Goal: Task Accomplishment & Management: Complete application form

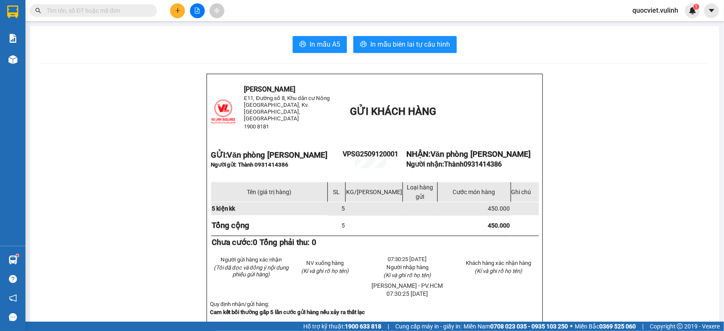
click at [181, 11] on button at bounding box center [177, 10] width 15 height 15
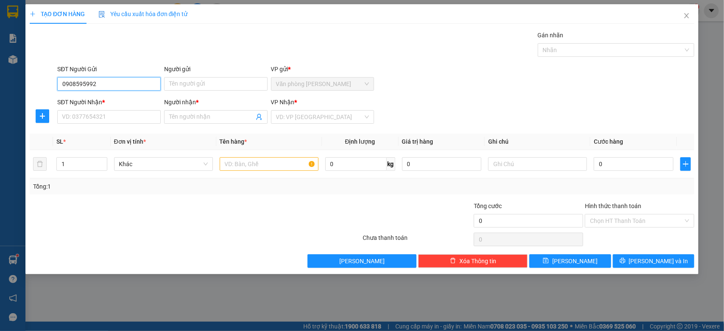
click at [132, 85] on input "0908595992" at bounding box center [109, 84] width 104 height 14
click at [71, 86] on input "0908595992" at bounding box center [109, 84] width 104 height 14
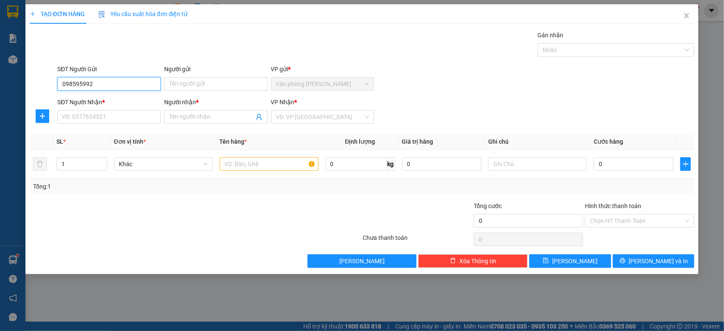
type input "0918595992"
click at [118, 101] on div "0918595992 - CƯỜNG" at bounding box center [108, 101] width 93 height 9
type input "CƯỜNG"
type input "0949776916"
type input "Đức"
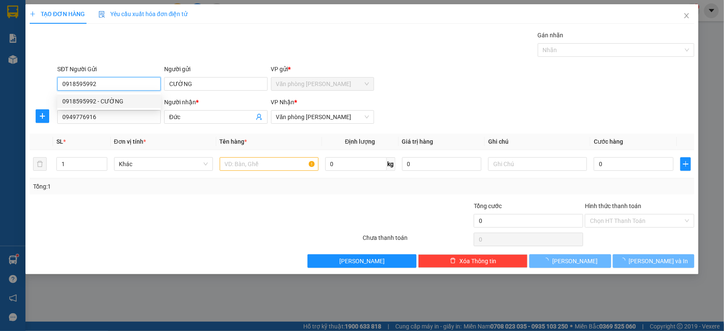
type input "50.000"
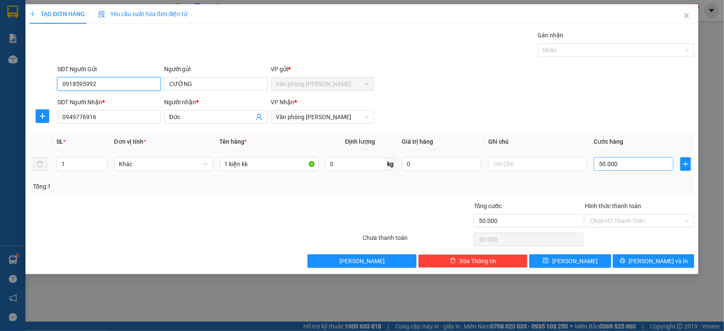
type input "0918595992"
click at [644, 170] on input "50.000" at bounding box center [634, 164] width 80 height 14
type input "0"
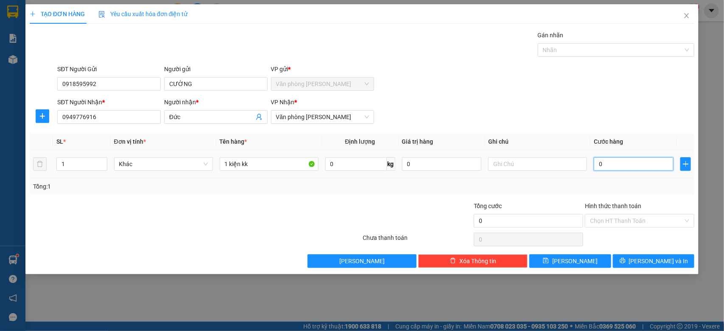
type input "0"
type input "40"
type input "400"
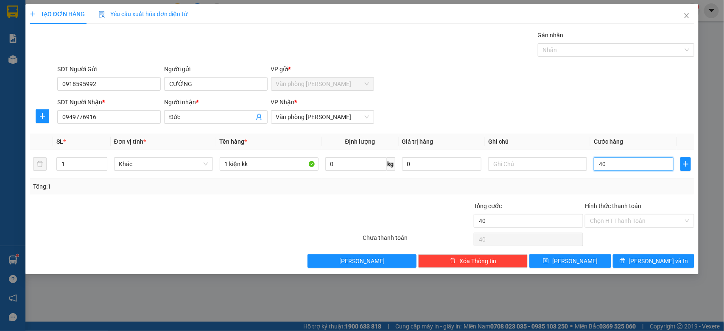
type input "400"
type input "4.000"
type input "40.000"
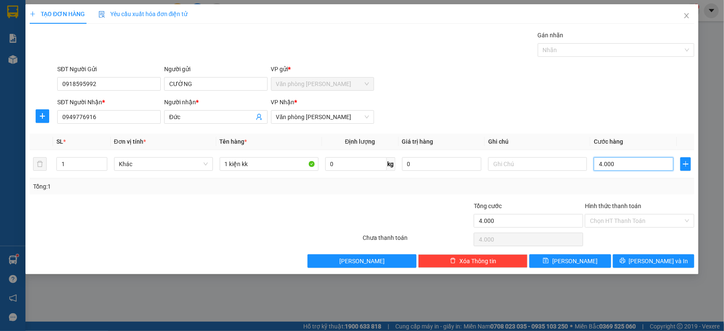
type input "40.000"
click at [637, 217] on input "Hình thức thanh toán" at bounding box center [636, 221] width 93 height 13
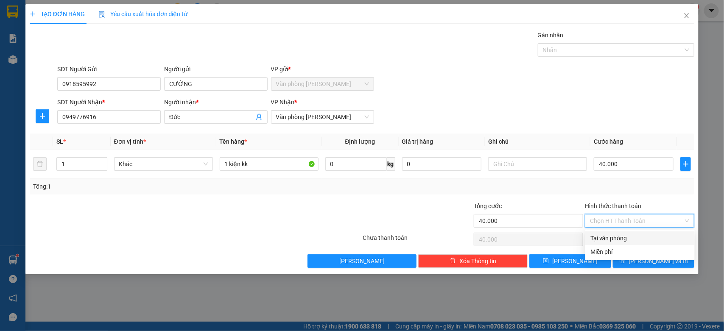
drag, startPoint x: 627, startPoint y: 227, endPoint x: 621, endPoint y: 239, distance: 12.7
click at [626, 230] on div "Transit Pickup Surcharge Ids Transit Deliver Surcharge Ids Transit Deliver Surc…" at bounding box center [362, 150] width 665 height 238
click at [621, 239] on div "Tại văn phòng" at bounding box center [640, 238] width 99 height 9
type input "0"
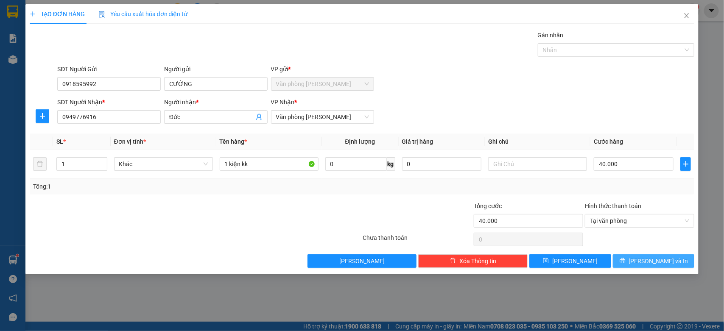
click at [673, 257] on button "[PERSON_NAME] và In" at bounding box center [653, 262] width 81 height 14
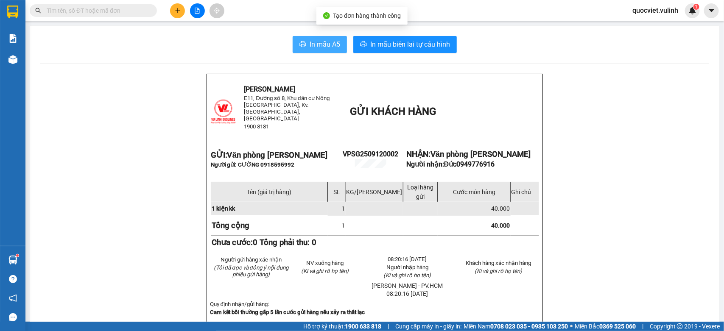
click at [322, 45] on span "In mẫu A5" at bounding box center [325, 44] width 31 height 11
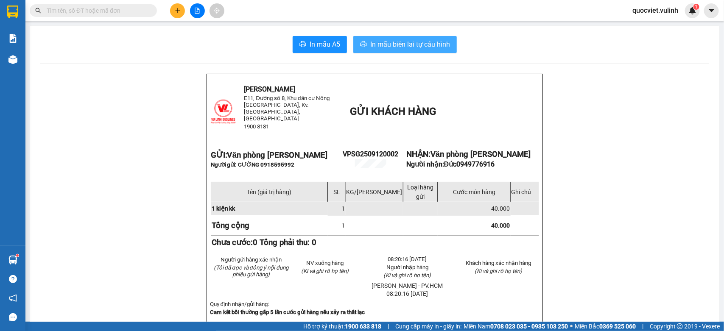
click at [360, 43] on icon "printer" at bounding box center [363, 44] width 7 height 7
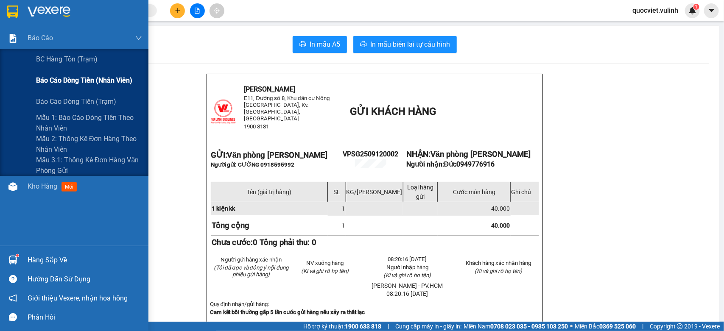
click at [13, 70] on div "Báo cáo dòng tiền (nhân viên)" at bounding box center [74, 80] width 148 height 21
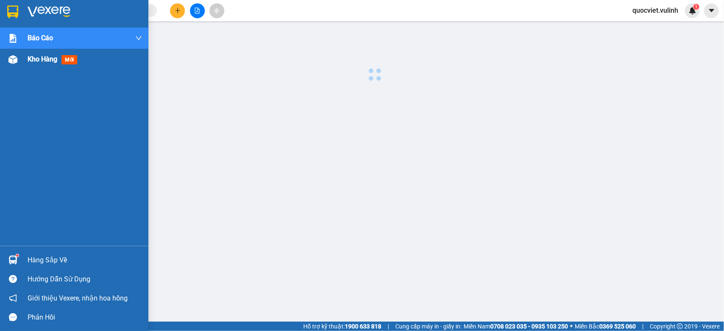
click at [33, 67] on div "Kho hàng mới" at bounding box center [85, 59] width 115 height 21
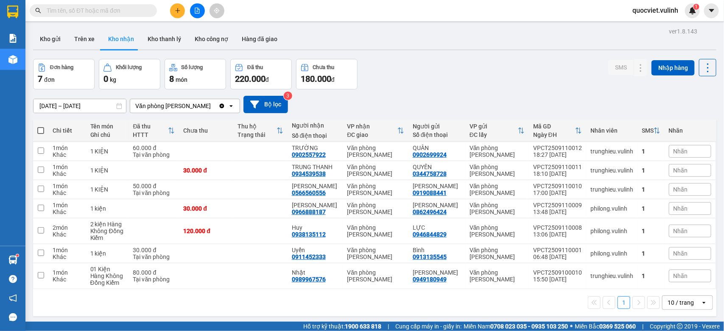
click at [109, 330] on div "Hỗ trợ kỹ thuật: 1900 633 818 | Cung cấp máy in - giấy in: [GEOGRAPHIC_DATA] 07…" at bounding box center [360, 326] width 720 height 9
click at [621, 232] on icon at bounding box center [624, 231] width 6 height 6
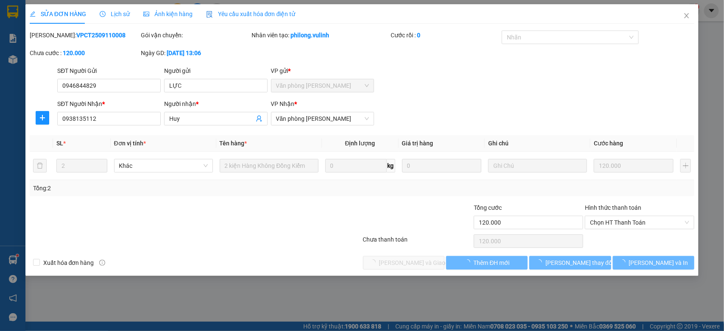
click at [114, 15] on span "Lịch sử" at bounding box center [115, 14] width 30 height 7
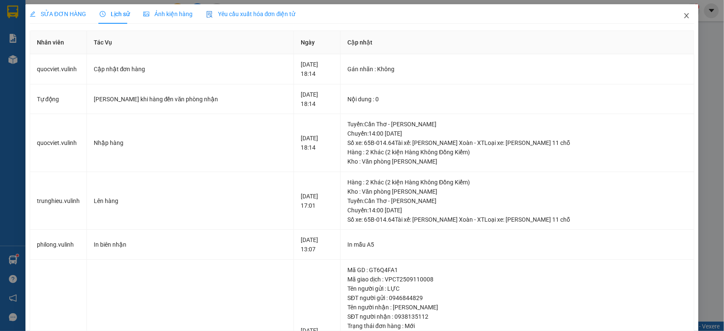
click at [675, 19] on span "Close" at bounding box center [687, 16] width 24 height 24
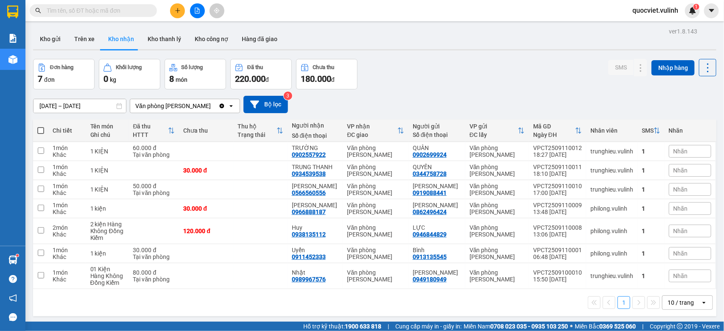
scroll to position [39, 0]
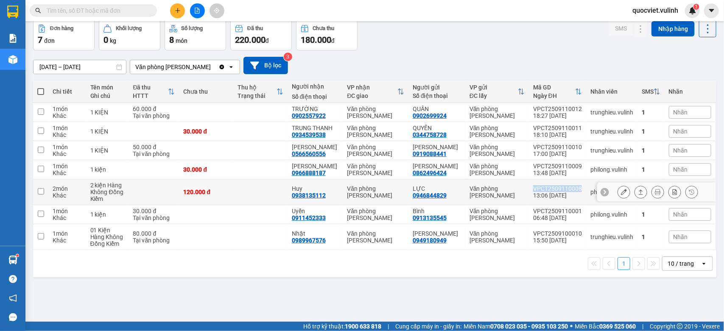
copy div "VPCT2509110008"
drag, startPoint x: 526, startPoint y: 189, endPoint x: 573, endPoint y: 189, distance: 46.2
click at [573, 189] on td "VPCT2509110008 13:06 [DATE]" at bounding box center [557, 192] width 57 height 26
checkbox input "true"
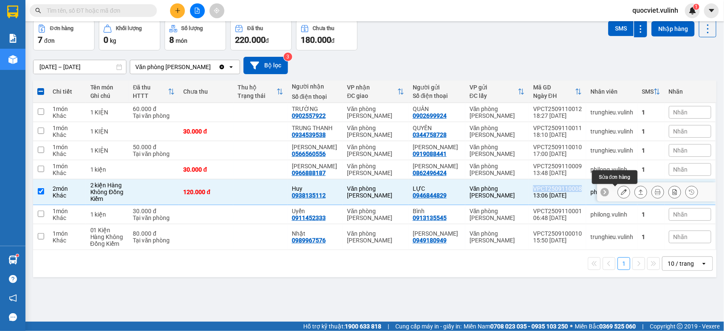
click at [619, 191] on button at bounding box center [624, 192] width 12 height 15
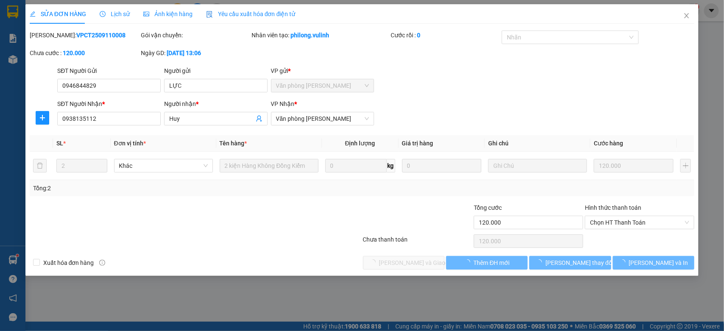
type input "0946844829"
type input "LỰC"
type input "0938135112"
type input "Huy"
type input "120.000"
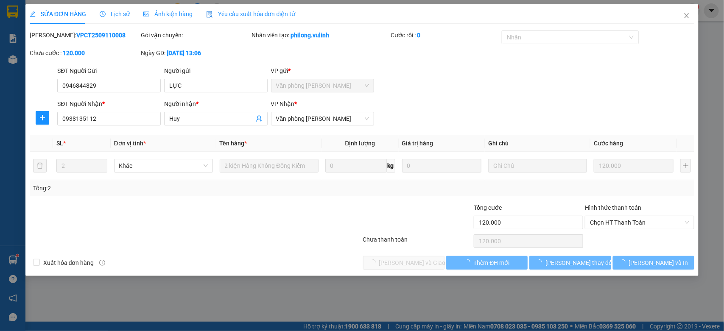
type input "120.000"
drag, startPoint x: 92, startPoint y: 93, endPoint x: 87, endPoint y: 82, distance: 12.2
click at [92, 94] on div "SĐT Người Gửi 0946844829" at bounding box center [109, 81] width 104 height 30
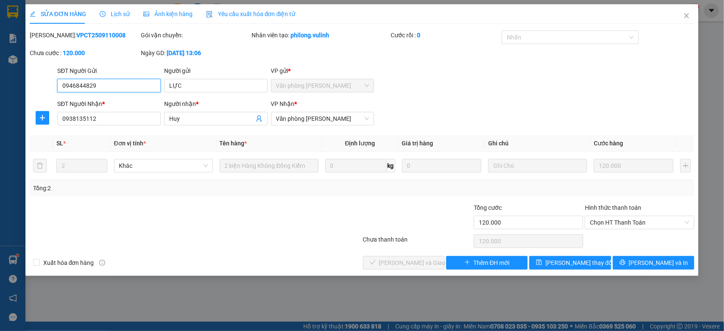
click at [87, 82] on input "0946844829" at bounding box center [109, 86] width 104 height 14
click at [204, 83] on input "LỰC" at bounding box center [216, 86] width 104 height 14
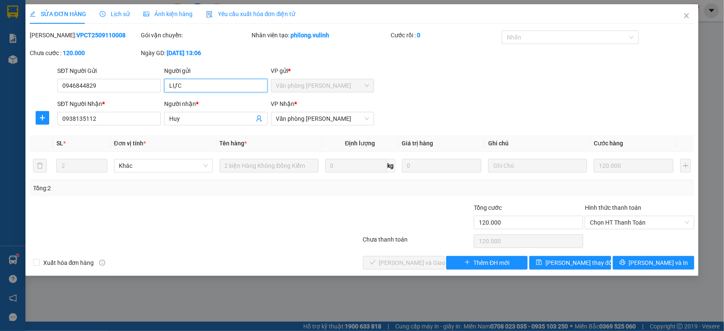
click at [204, 83] on input "LỰC" at bounding box center [216, 86] width 104 height 14
click at [209, 120] on input "Huy" at bounding box center [211, 118] width 85 height 9
click at [209, 123] on input "Huy" at bounding box center [211, 118] width 85 height 9
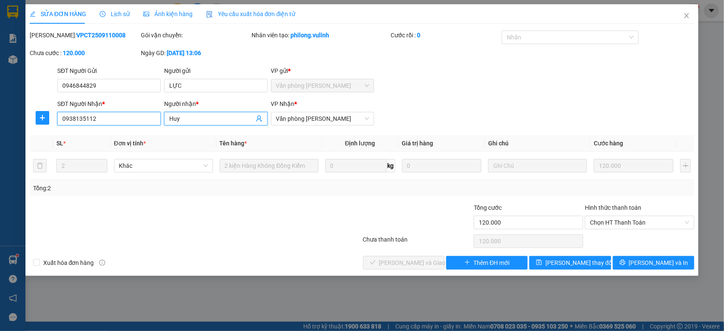
click at [75, 119] on input "0938135112" at bounding box center [109, 119] width 104 height 14
click at [686, 11] on span "Close" at bounding box center [687, 16] width 24 height 24
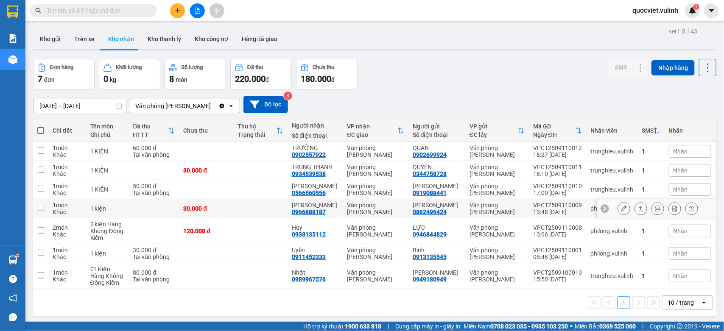
click at [621, 207] on icon at bounding box center [624, 209] width 6 height 6
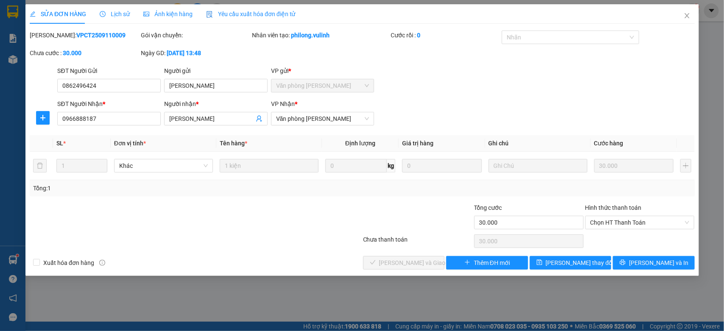
type input "0862496424"
type input "[PERSON_NAME]"
type input "0966888187"
type input "[PERSON_NAME]"
type input "30.000"
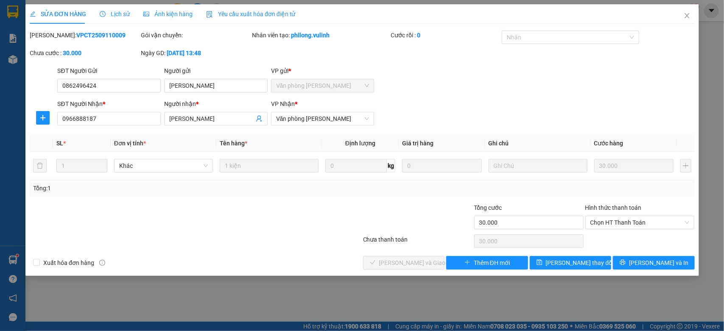
type input "30.000"
click at [127, 87] on input "0862496424" at bounding box center [109, 86] width 104 height 14
click at [193, 84] on input "[PERSON_NAME]" at bounding box center [216, 86] width 104 height 14
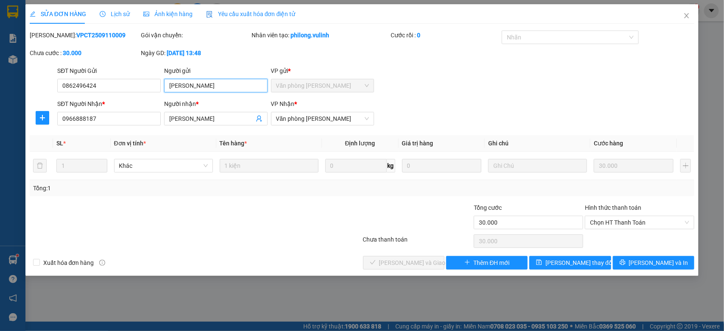
click at [193, 84] on input "[PERSON_NAME]" at bounding box center [216, 86] width 104 height 14
click at [179, 116] on input "[PERSON_NAME]" at bounding box center [211, 118] width 85 height 9
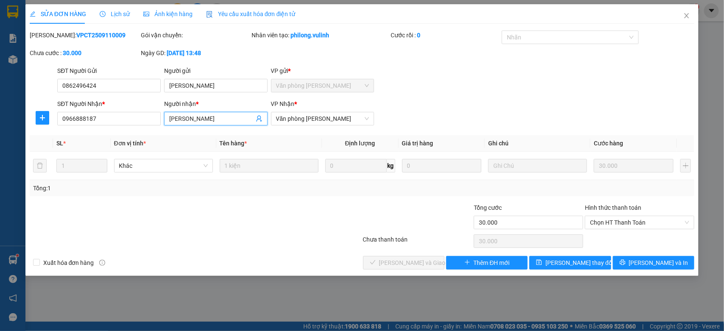
click at [179, 116] on input "[PERSON_NAME]" at bounding box center [211, 118] width 85 height 9
click at [95, 124] on input "0966888187" at bounding box center [109, 119] width 104 height 14
click at [690, 13] on icon "close" at bounding box center [686, 15] width 7 height 7
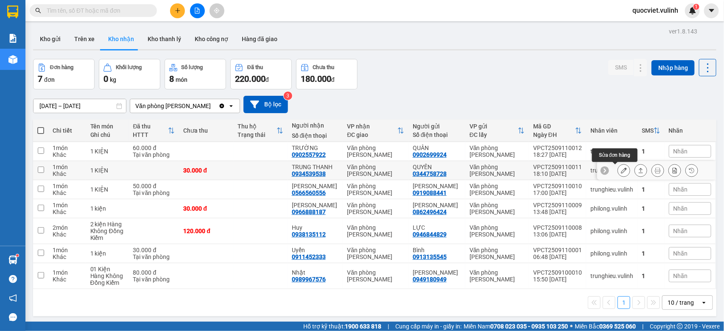
click at [621, 174] on icon at bounding box center [624, 171] width 6 height 6
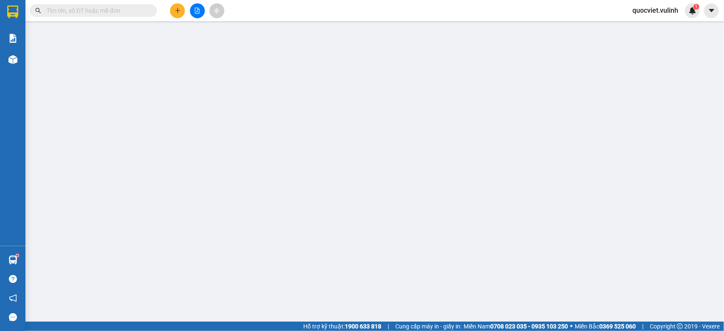
type input "0344758728"
type input "QUYÊN"
type input "0934539538"
type input "TRUNG THANH"
type input "30.000"
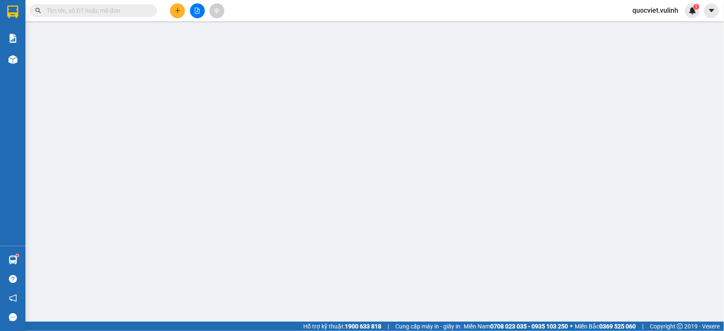
type input "30.000"
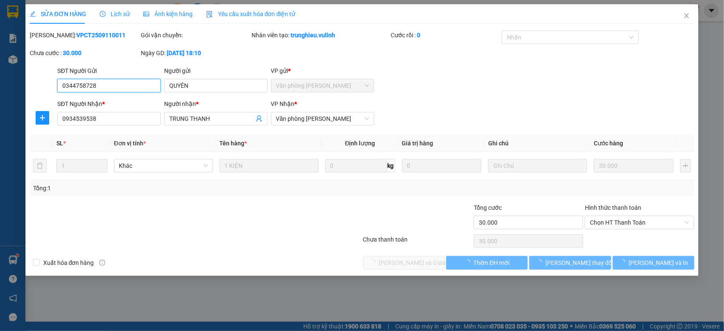
click at [109, 88] on input "0344758728" at bounding box center [109, 86] width 104 height 14
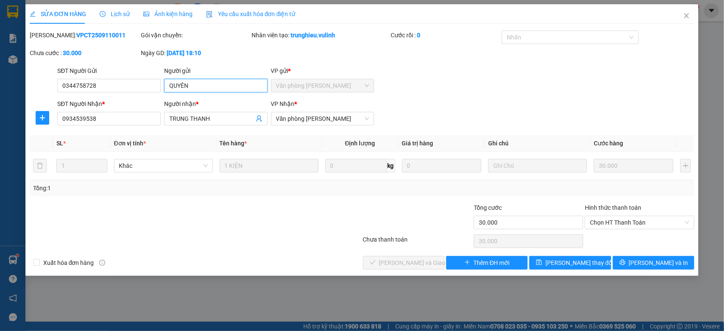
click at [185, 92] on input "QUYÊN" at bounding box center [216, 86] width 104 height 14
click at [208, 122] on input "TRUNG THANH" at bounding box center [211, 118] width 85 height 9
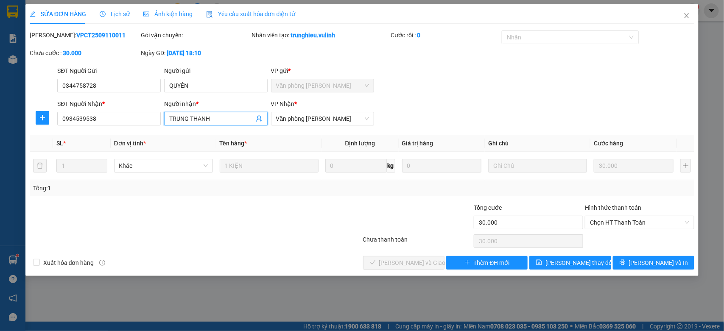
click at [208, 122] on input "TRUNG THANH" at bounding box center [211, 118] width 85 height 9
drag, startPoint x: 70, startPoint y: 126, endPoint x: 81, endPoint y: 122, distance: 12.4
click at [70, 126] on div "SĐT Người Nhận * 0934539538" at bounding box center [109, 114] width 104 height 30
click at [83, 121] on input "0934539538" at bounding box center [109, 119] width 104 height 14
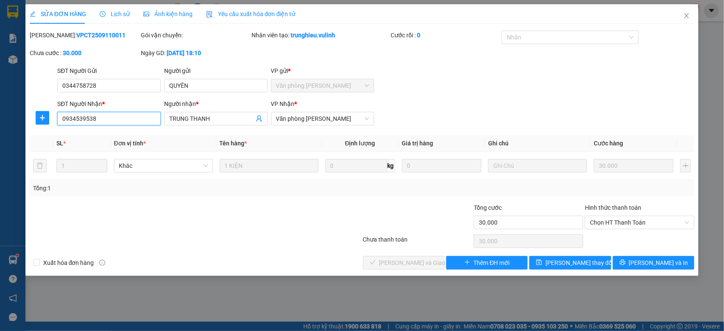
click at [83, 121] on input "0934539538" at bounding box center [109, 119] width 104 height 14
click at [686, 14] on icon "close" at bounding box center [687, 15] width 5 height 5
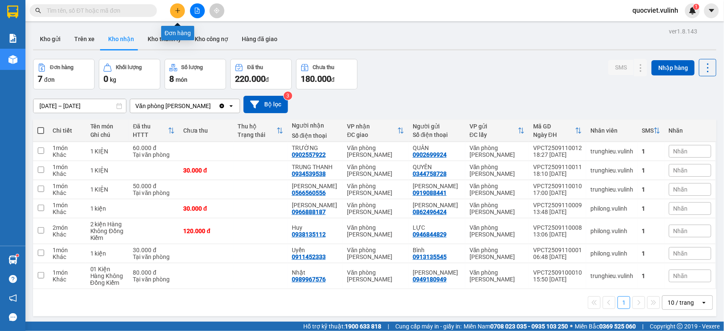
click at [178, 11] on icon "plus" at bounding box center [178, 11] width 6 height 6
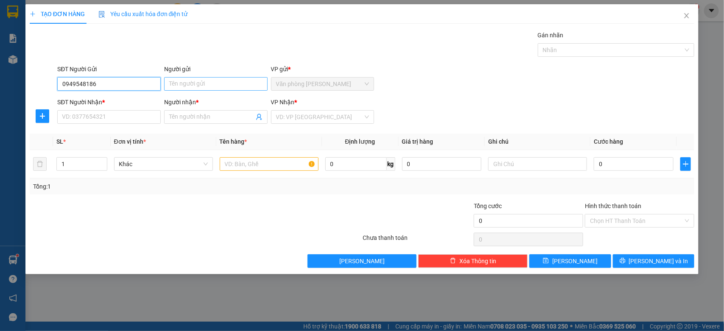
type input "0949548186"
click at [189, 88] on input "Người gửi" at bounding box center [216, 84] width 104 height 14
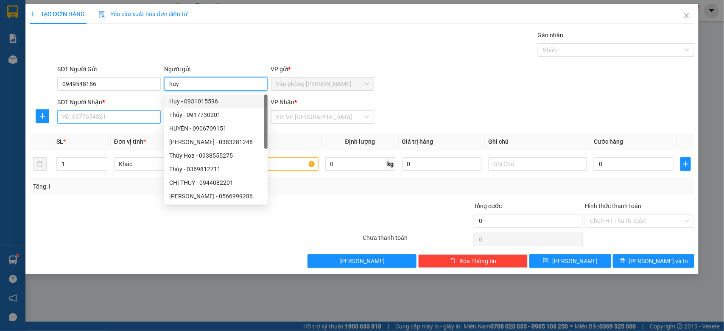
type input "huy"
click at [122, 112] on input "SĐT Người Nhận *" at bounding box center [109, 117] width 104 height 14
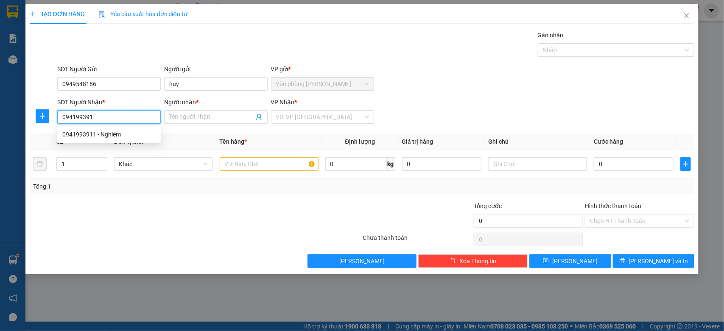
type input "0941993911"
click at [109, 132] on div "0941993911 - Nghiêm" at bounding box center [108, 134] width 93 height 9
type input "Nghiêm"
type input "60.000"
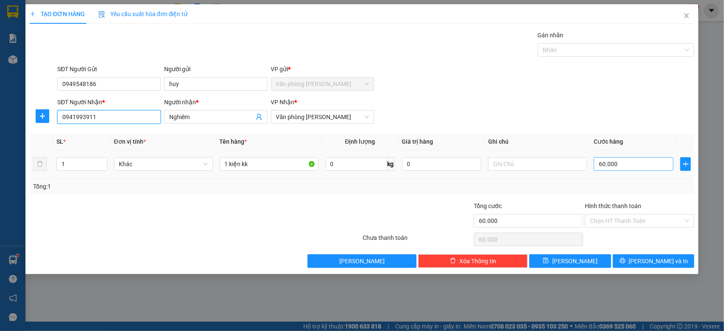
type input "0941993911"
click at [603, 166] on input "60.000" at bounding box center [634, 164] width 80 height 14
type input "0"
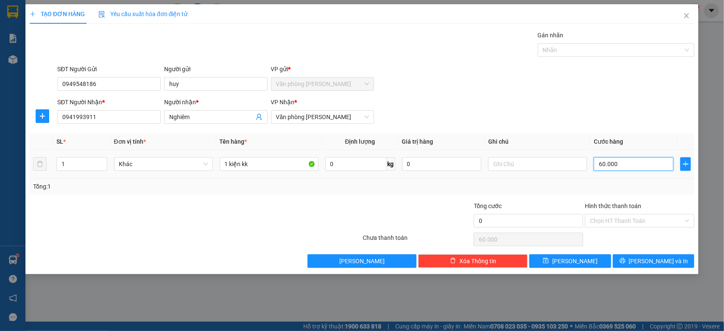
type input "0"
type input "30"
type input "300"
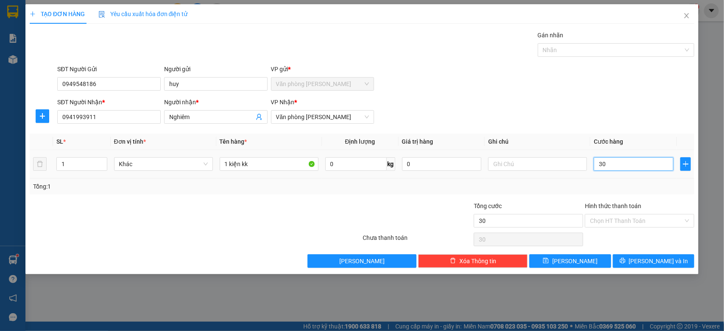
type input "300"
type input "3.000"
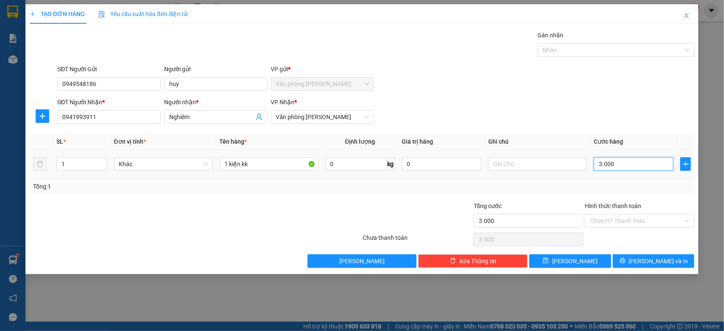
type input "30.000"
click at [667, 219] on input "Hình thức thanh toán" at bounding box center [636, 221] width 93 height 13
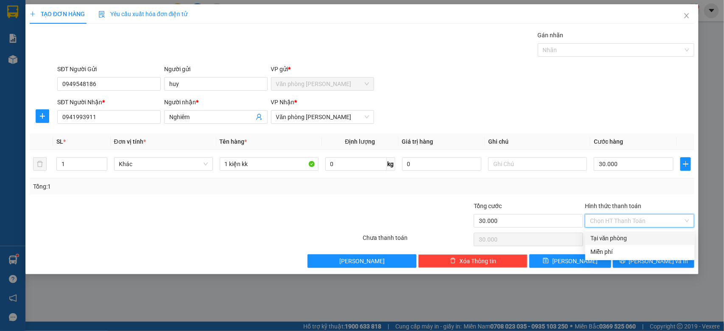
click at [621, 232] on div "Tại văn phòng" at bounding box center [639, 239] width 109 height 14
type input "0"
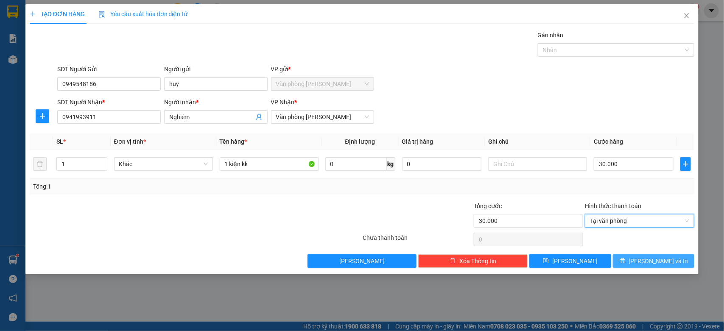
click at [680, 262] on button "[PERSON_NAME] và In" at bounding box center [653, 262] width 81 height 14
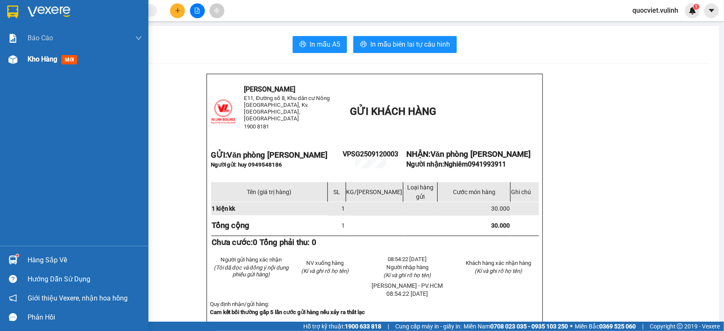
click at [16, 68] on div "Kho hàng mới" at bounding box center [74, 59] width 148 height 21
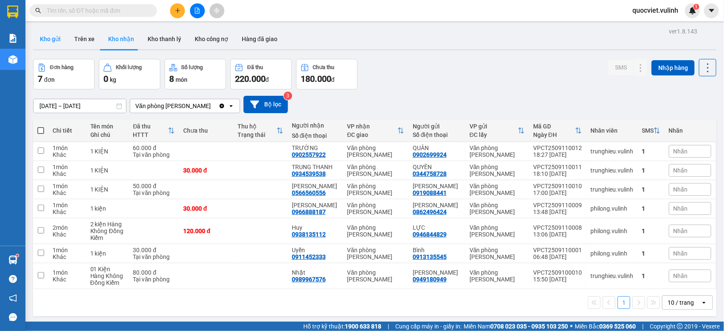
click at [50, 34] on button "Kho gửi" at bounding box center [50, 39] width 34 height 20
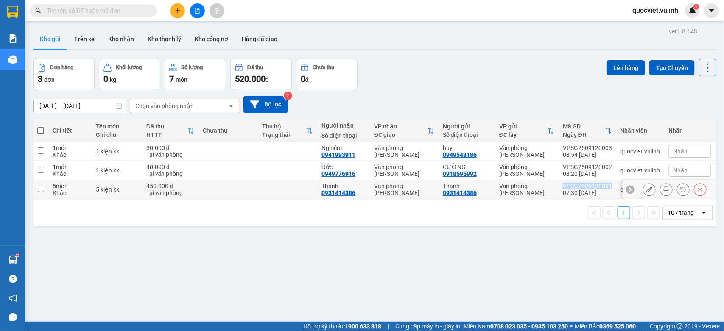
copy div "VPSG2509120001"
drag, startPoint x: 558, startPoint y: 185, endPoint x: 603, endPoint y: 185, distance: 45.0
click at [603, 185] on div "VPSG2509120001" at bounding box center [587, 186] width 49 height 7
checkbox input "true"
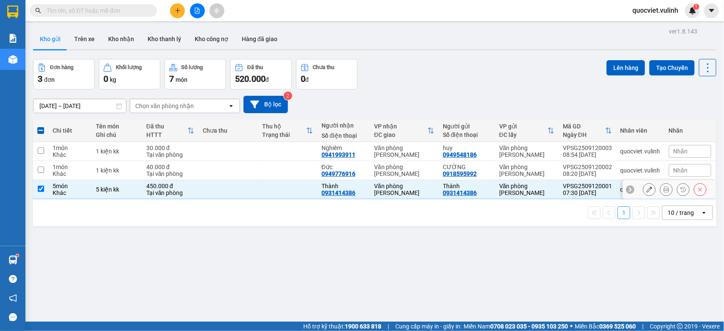
drag, startPoint x: 230, startPoint y: 207, endPoint x: 224, endPoint y: 189, distance: 18.4
click at [228, 203] on div "1 10 / trang open" at bounding box center [374, 212] width 683 height 27
click at [120, 43] on button "Kho nhận" at bounding box center [120, 39] width 39 height 20
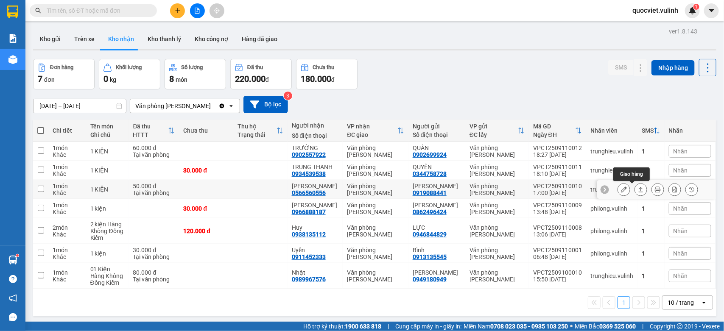
click at [638, 191] on icon at bounding box center [641, 190] width 6 height 6
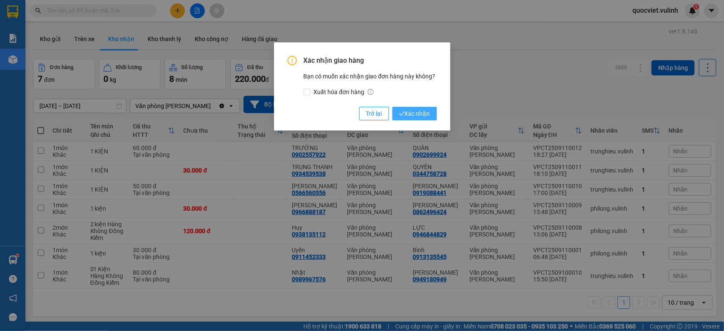
click at [423, 113] on span "Xác nhận" at bounding box center [414, 113] width 31 height 9
